Goal: Task Accomplishment & Management: Manage account settings

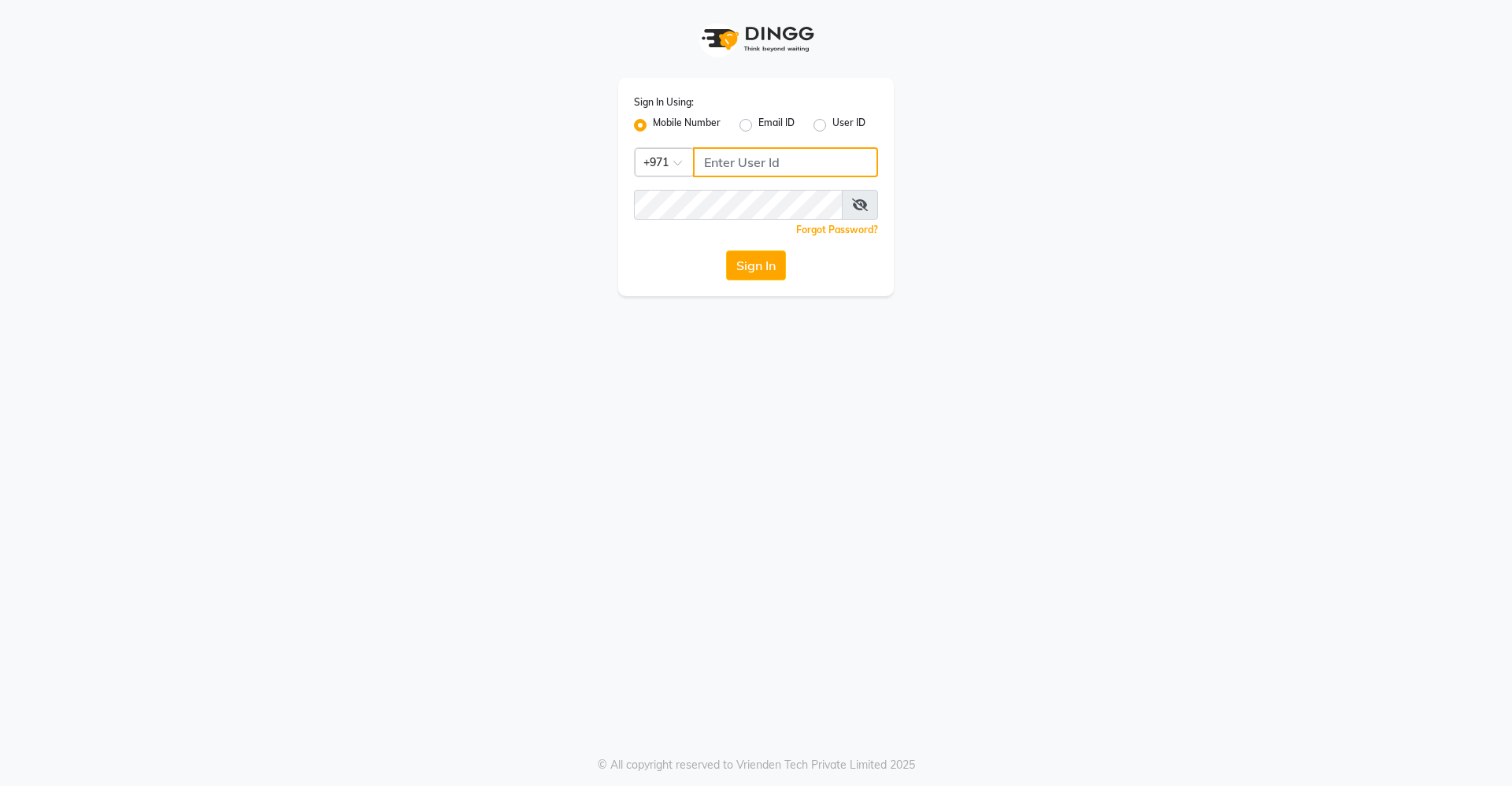
type input "509167323"
click at [828, 421] on div "Sign In Using: Mobile Number Email ID User ID Country Code × +971 509167323 Rem…" at bounding box center [756, 393] width 1512 height 786
click at [754, 265] on button "Sign In" at bounding box center [756, 265] width 60 height 30
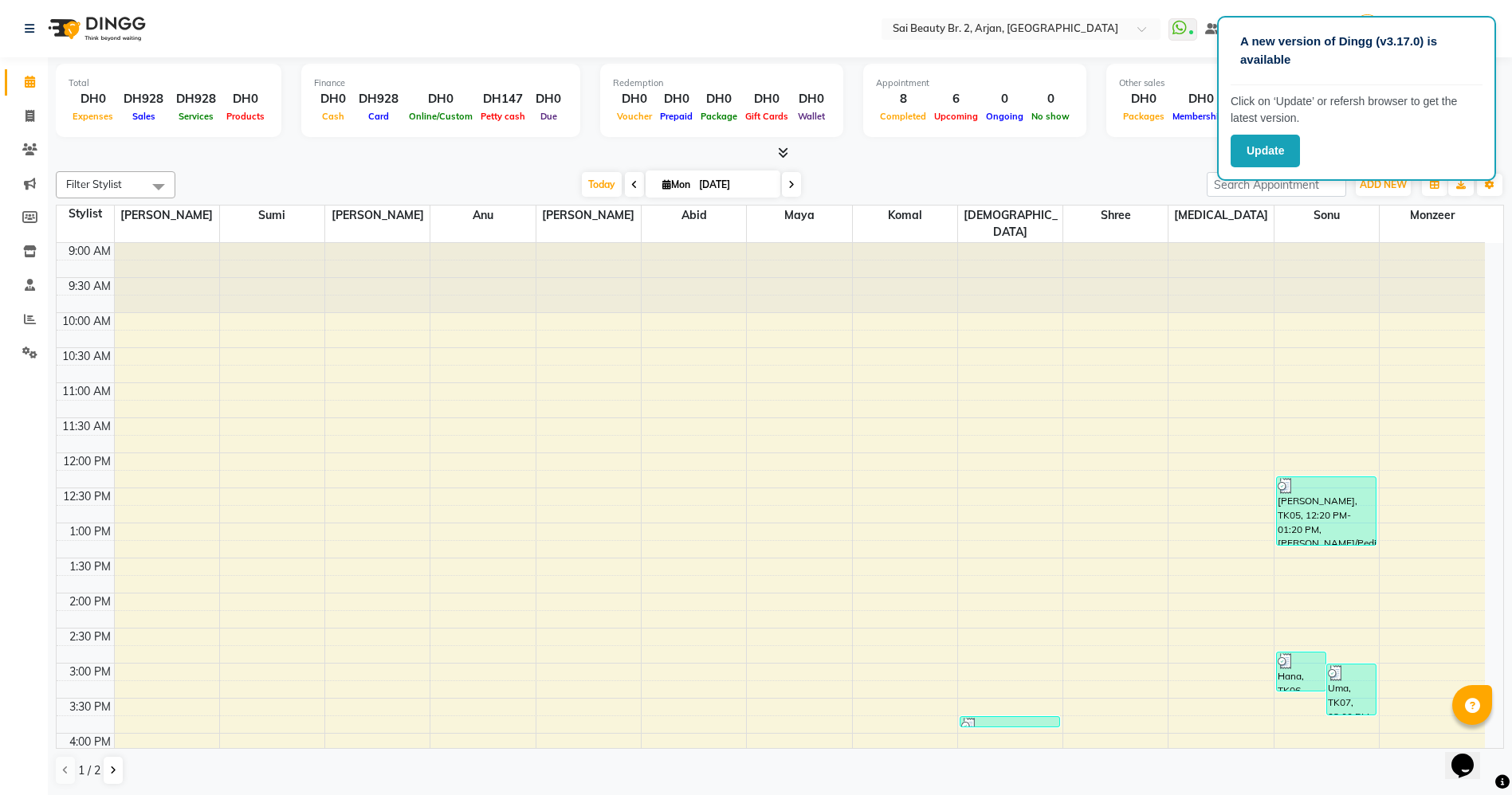
click at [1033, 39] on nav "Select Location × Sai Beauty Br. 2, Arjan, Dubai WhatsApp Status ✕ Status: Conn…" at bounding box center [756, 28] width 1512 height 57
click at [1037, 22] on input "text" at bounding box center [1005, 30] width 231 height 16
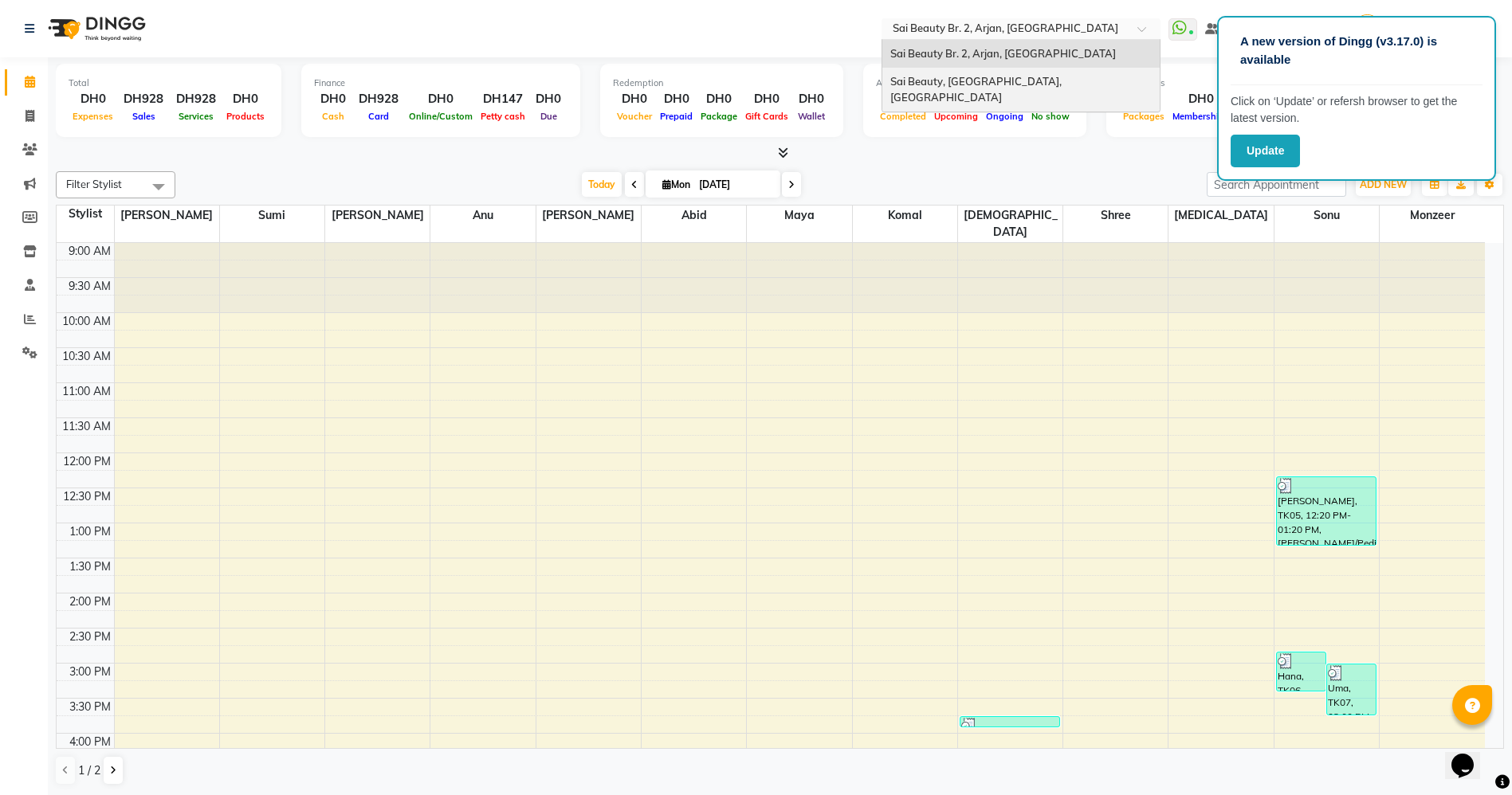
click at [991, 75] on span "Sai Beauty, [GEOGRAPHIC_DATA], [GEOGRAPHIC_DATA]" at bounding box center [977, 89] width 174 height 29
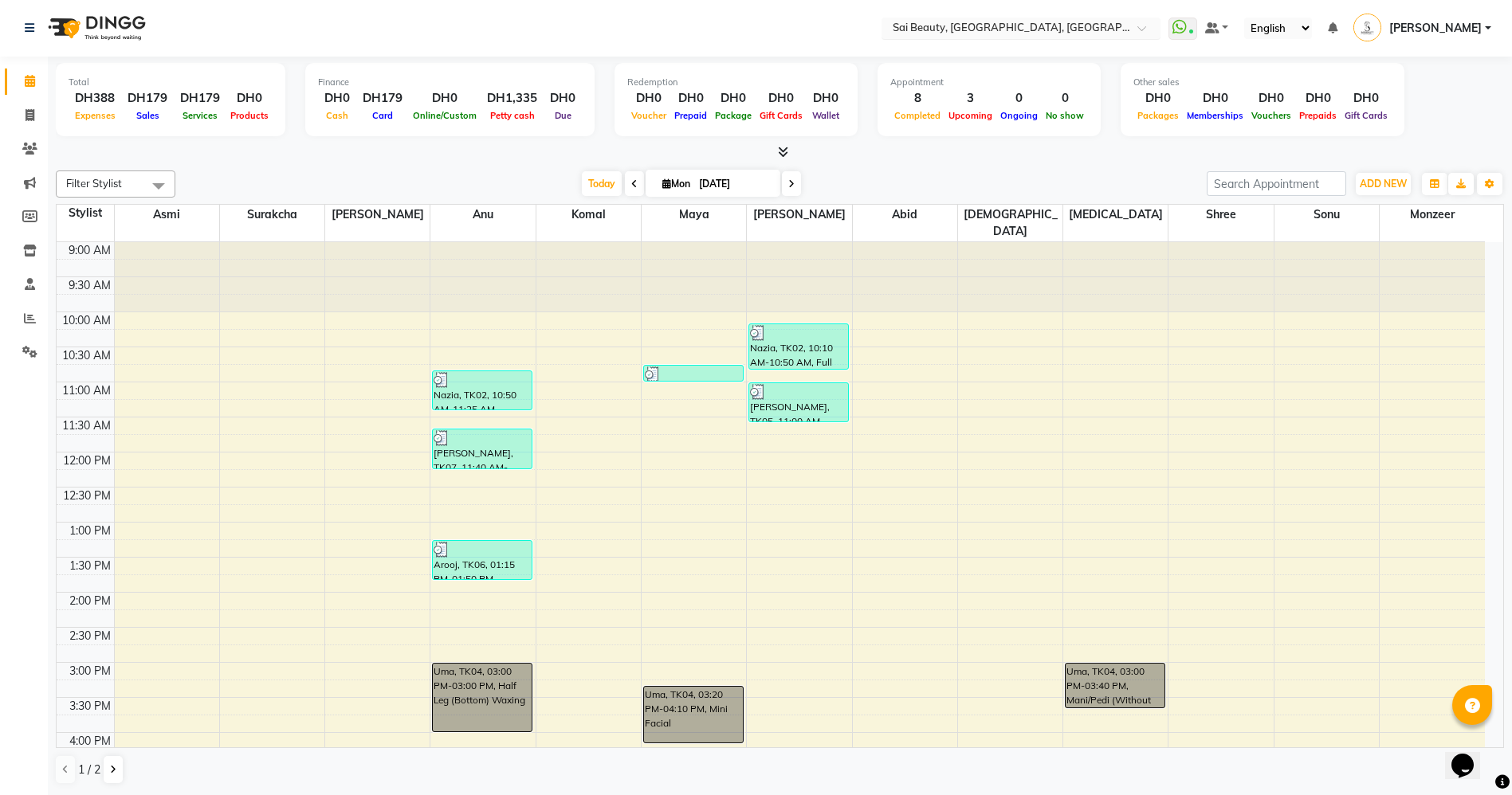
click at [1084, 18] on div "Select Location × Sai Beauty, [GEOGRAPHIC_DATA], [GEOGRAPHIC_DATA]" at bounding box center [1021, 28] width 279 height 21
click at [1046, 77] on span "Sai Beauty, [GEOGRAPHIC_DATA], [GEOGRAPHIC_DATA]" at bounding box center [977, 88] width 174 height 29
